Goal: Browse casually: Explore the website without a specific task or goal

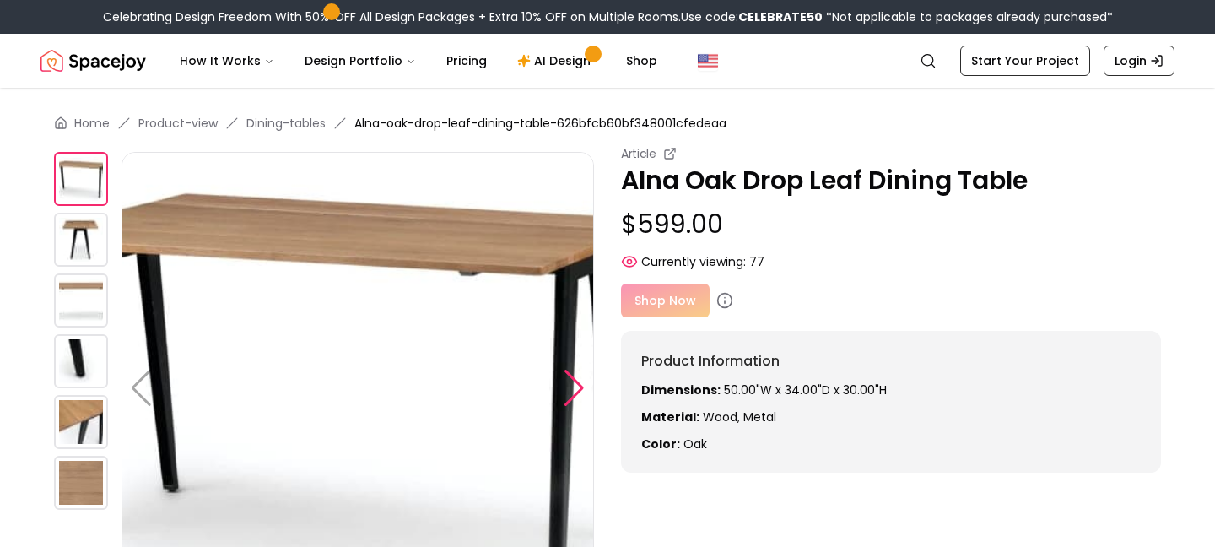
click at [575, 378] on div at bounding box center [574, 387] width 23 height 37
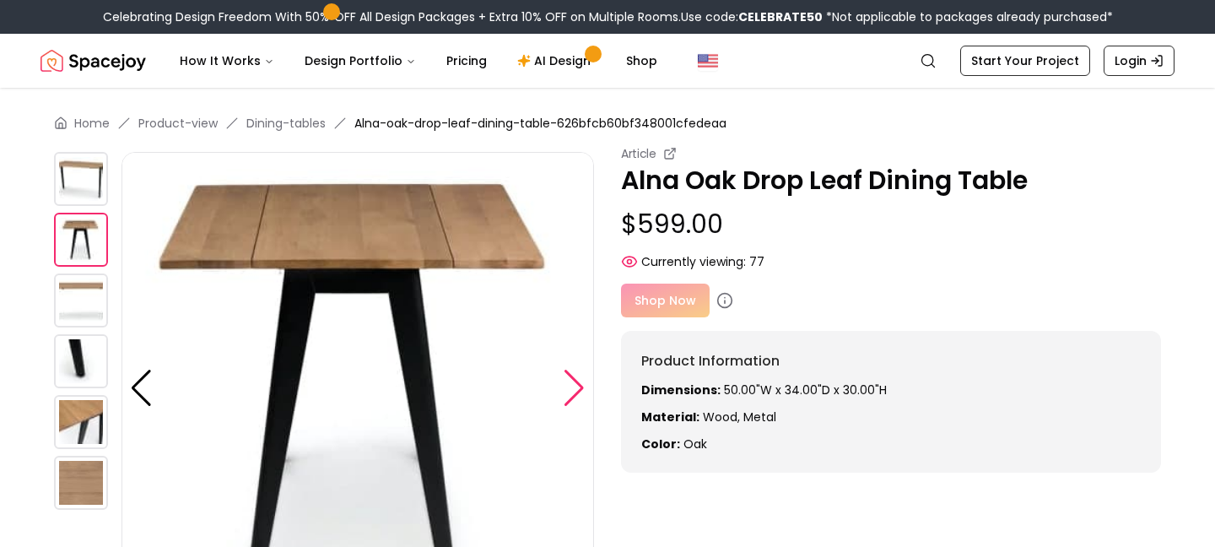
click at [575, 378] on div at bounding box center [574, 387] width 23 height 37
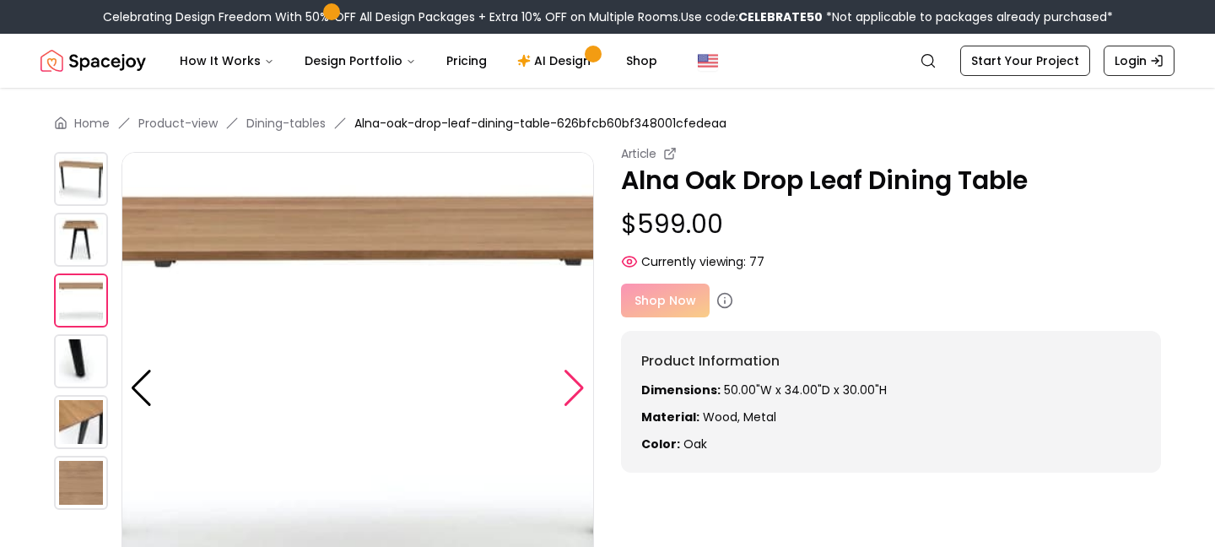
click at [575, 378] on div at bounding box center [574, 387] width 23 height 37
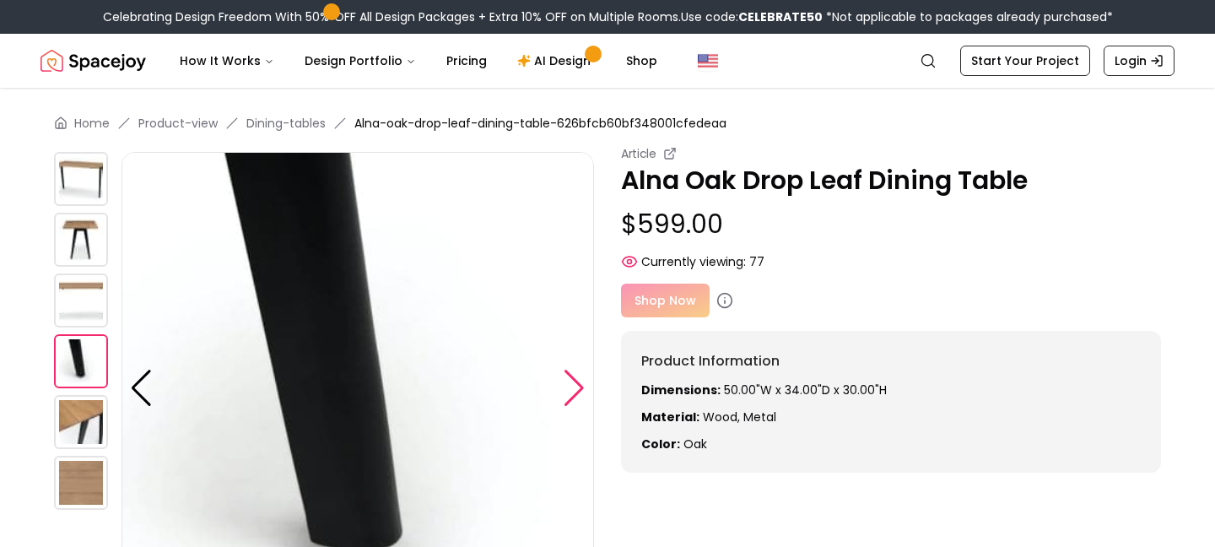
click at [575, 378] on div at bounding box center [574, 387] width 23 height 37
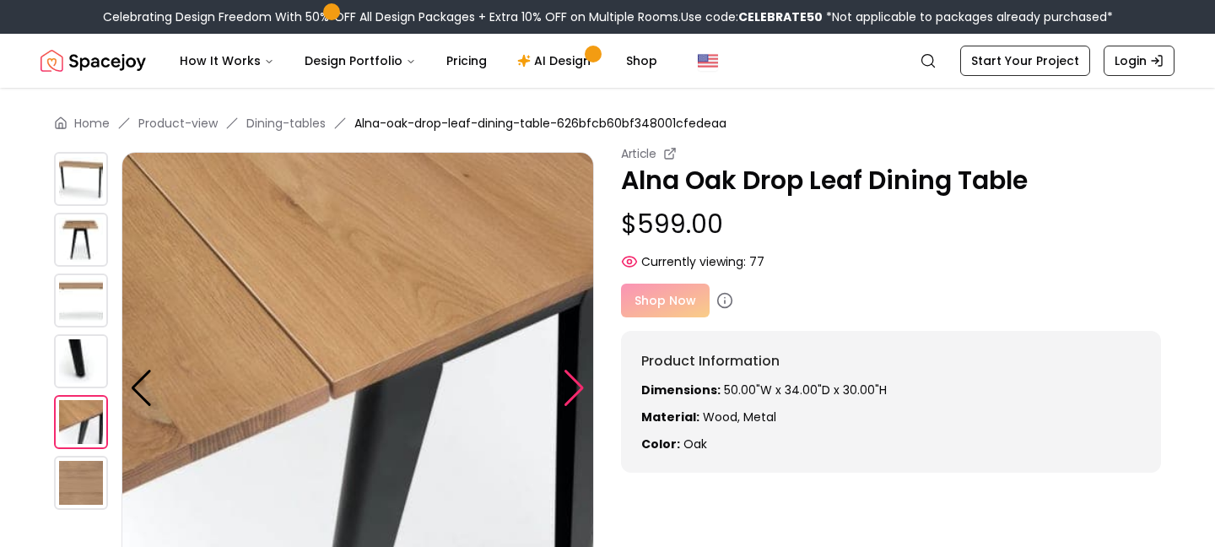
click at [575, 378] on div at bounding box center [574, 387] width 23 height 37
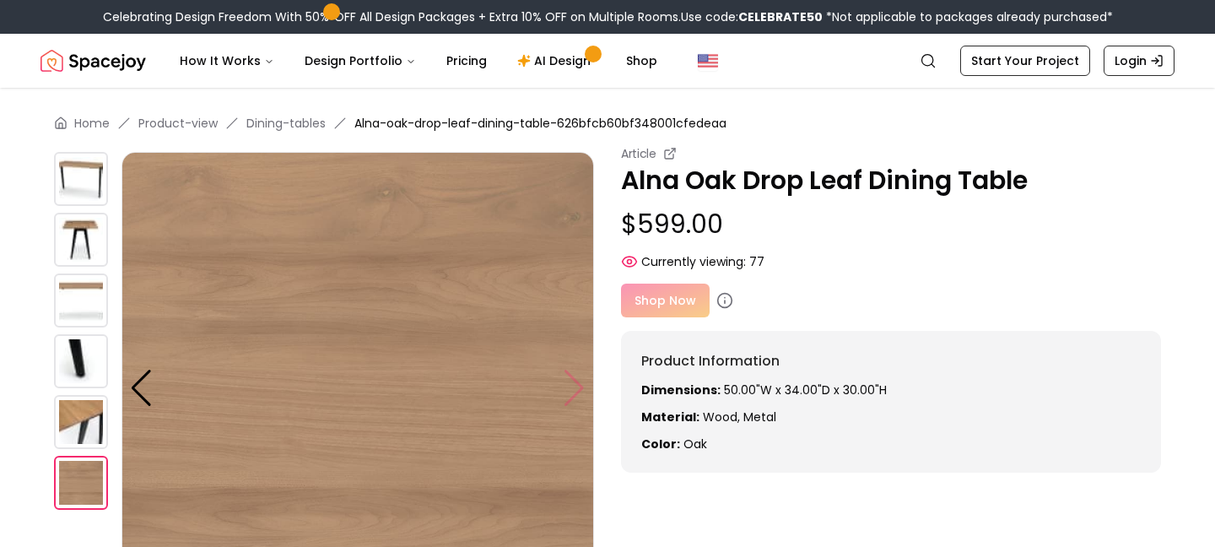
click at [575, 378] on img at bounding box center [357, 388] width 472 height 472
click at [565, 382] on img at bounding box center [357, 388] width 472 height 472
click at [656, 150] on div "Article" at bounding box center [891, 153] width 540 height 17
click at [641, 150] on small "Article" at bounding box center [638, 153] width 35 height 17
click at [659, 154] on div "Article" at bounding box center [891, 153] width 540 height 17
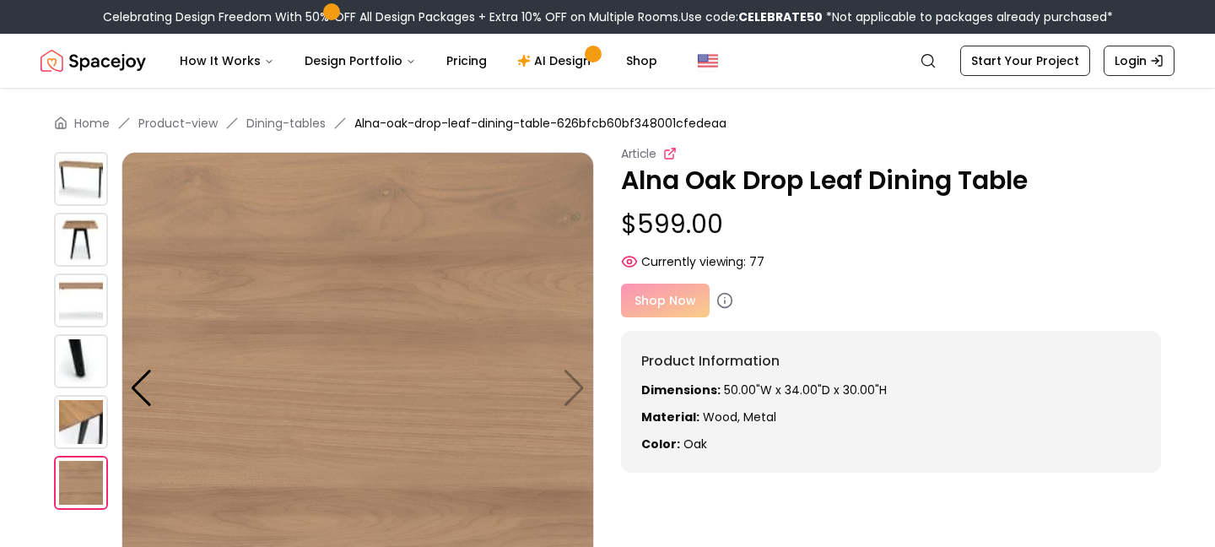
click at [672, 154] on icon at bounding box center [669, 154] width 8 height 8
click at [571, 374] on img at bounding box center [357, 388] width 472 height 472
click at [574, 391] on img at bounding box center [357, 388] width 472 height 472
click at [577, 391] on img at bounding box center [357, 388] width 472 height 472
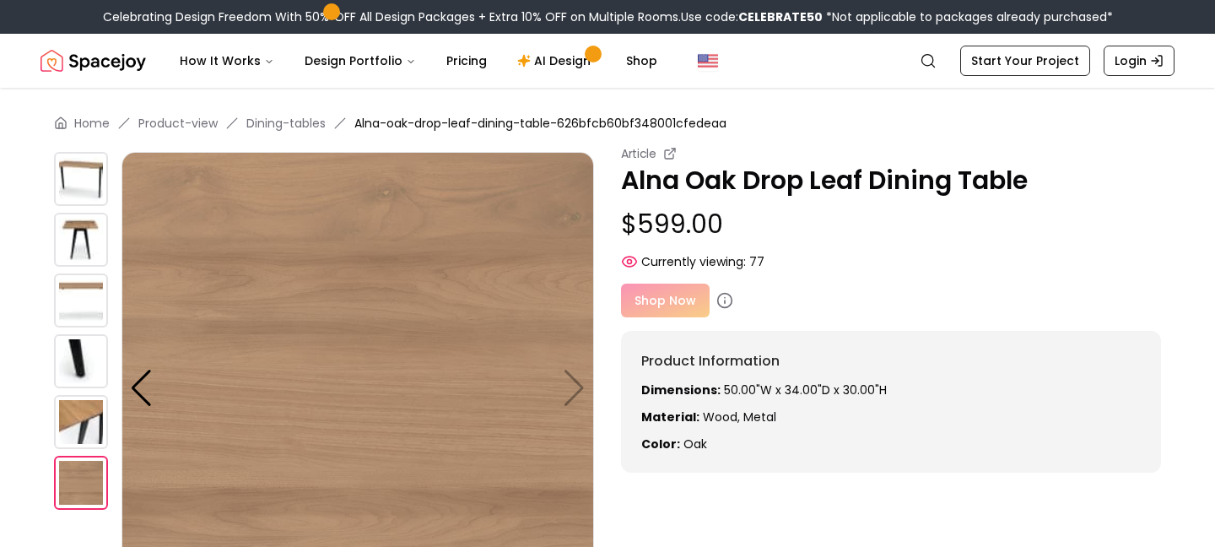
click at [81, 164] on img at bounding box center [81, 179] width 54 height 54
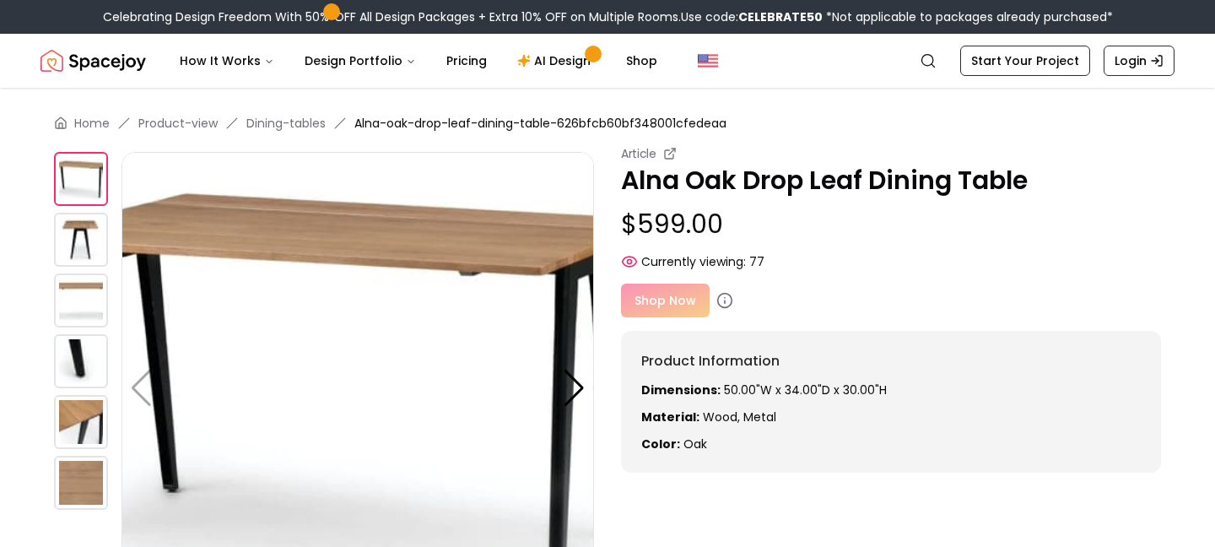
scroll to position [34, 0]
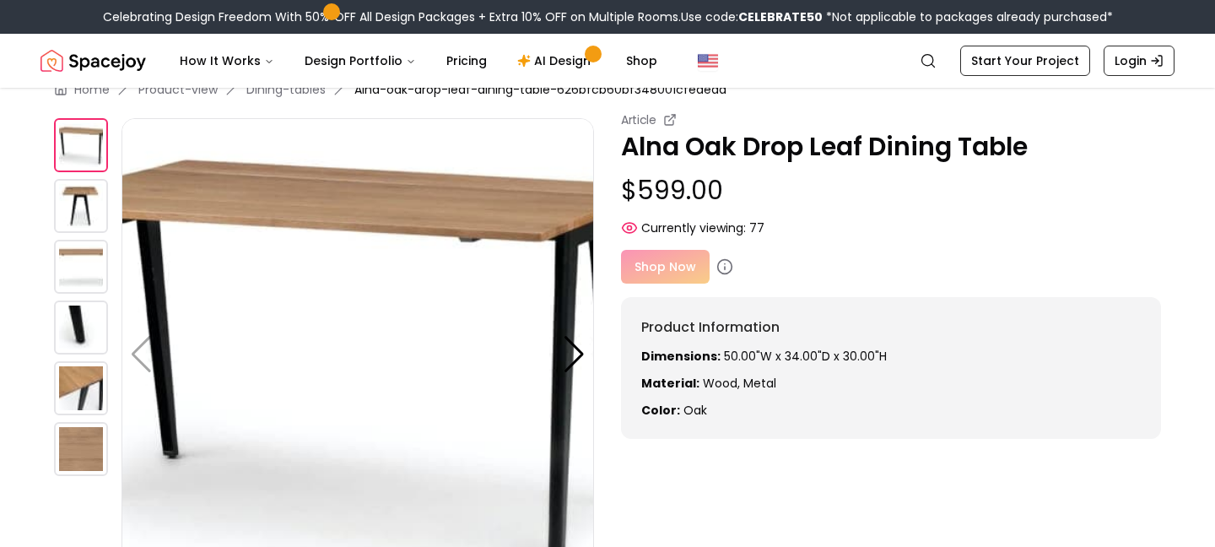
click at [62, 353] on img at bounding box center [81, 327] width 54 height 54
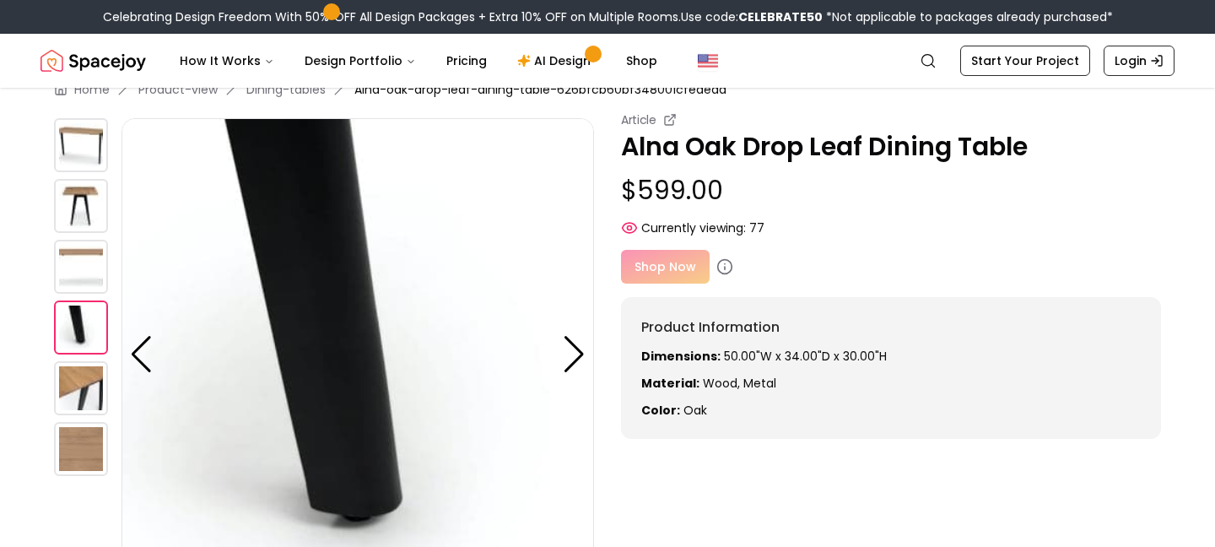
click at [73, 447] on img at bounding box center [81, 449] width 54 height 54
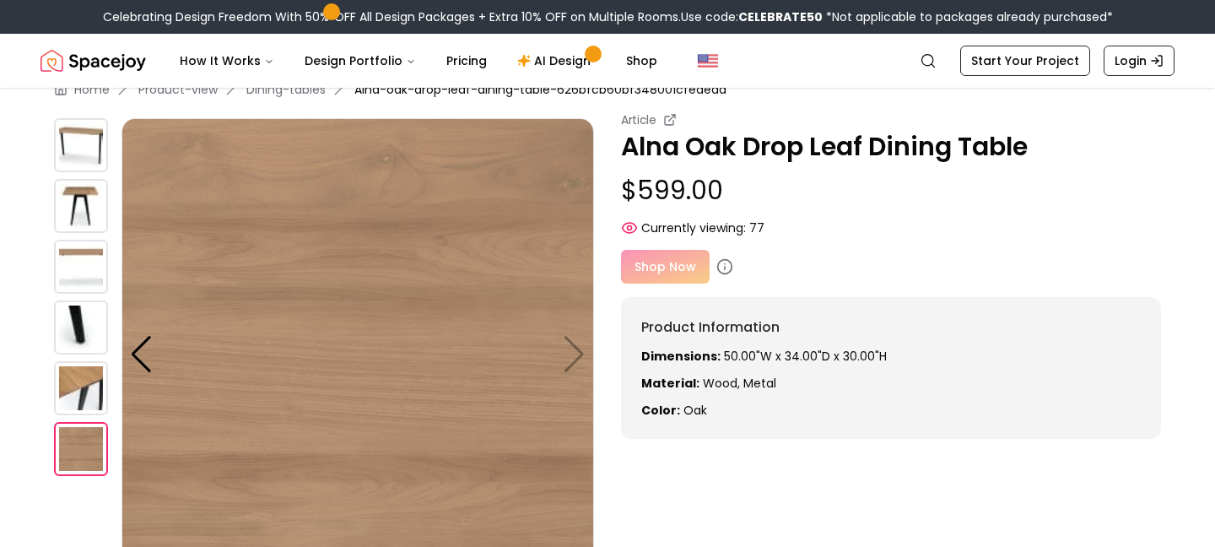
click at [73, 395] on img at bounding box center [81, 388] width 54 height 54
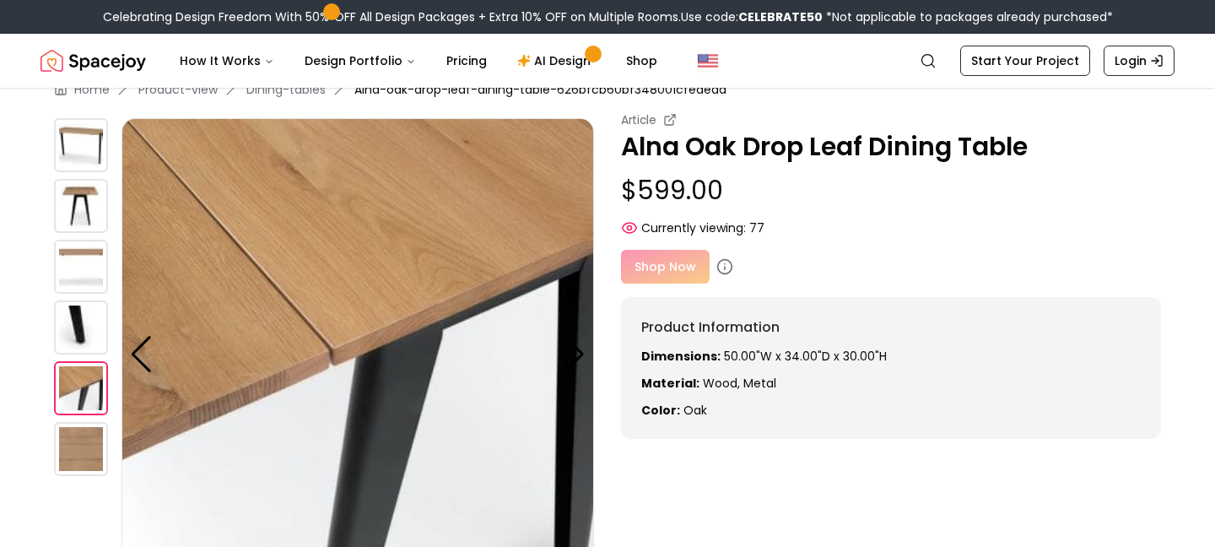
click at [73, 337] on img at bounding box center [81, 327] width 54 height 54
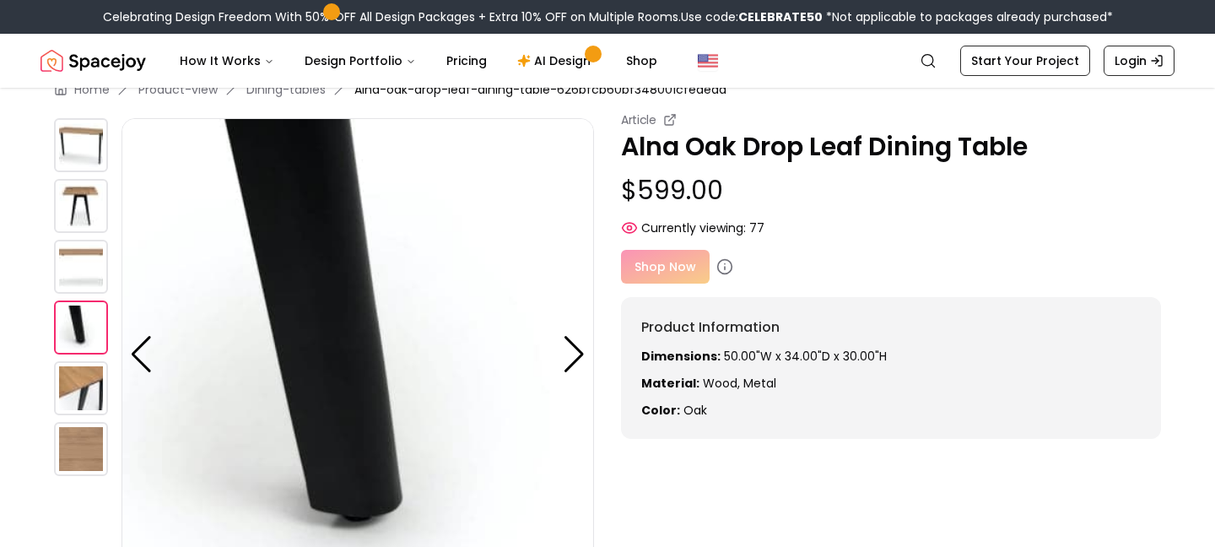
click at [73, 278] on img at bounding box center [81, 267] width 54 height 54
